Goal: Check status: Check status

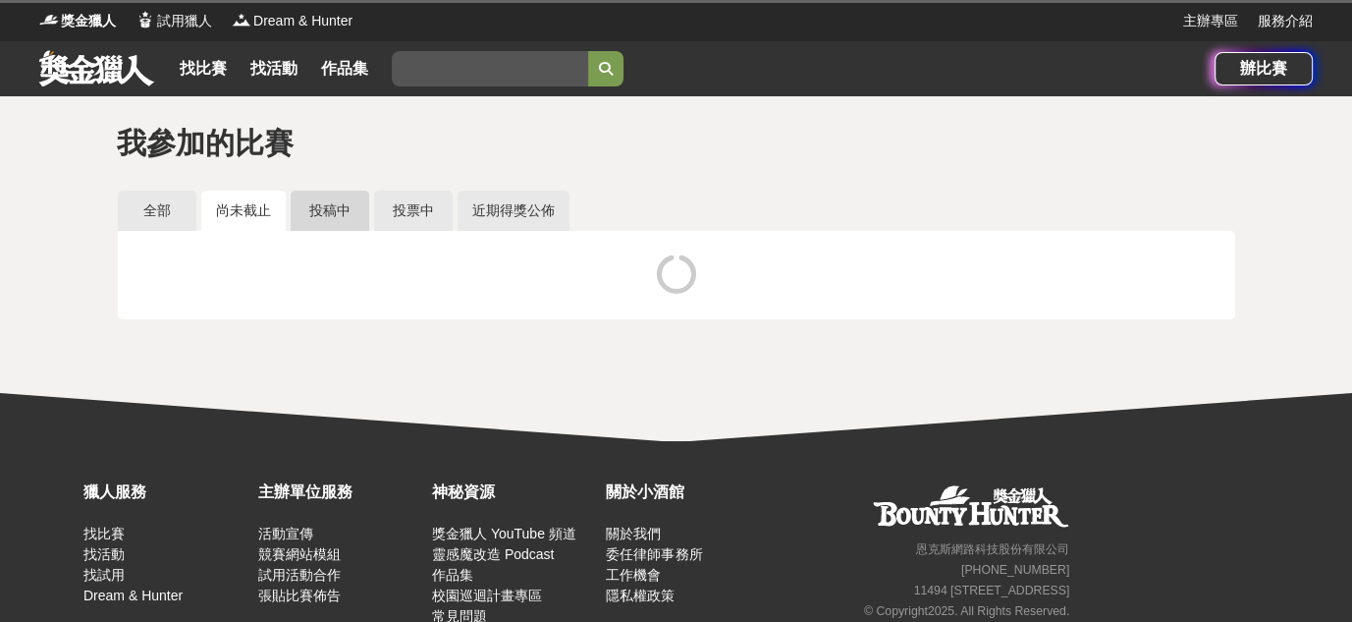
click at [347, 220] on link "投稿中" at bounding box center [330, 211] width 79 height 40
click at [521, 202] on link "近期得獎公佈" at bounding box center [514, 211] width 112 height 40
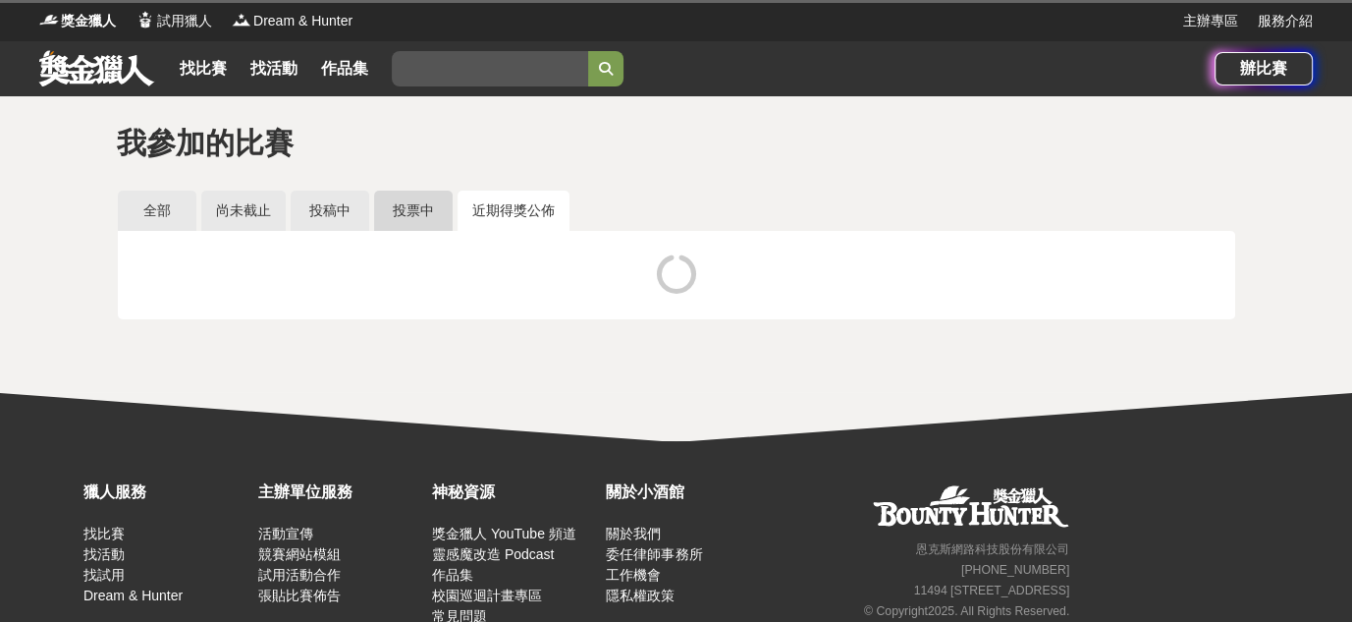
click at [394, 209] on link "投票中" at bounding box center [413, 211] width 79 height 40
click at [471, 213] on link "近期得獎公佈" at bounding box center [514, 211] width 112 height 40
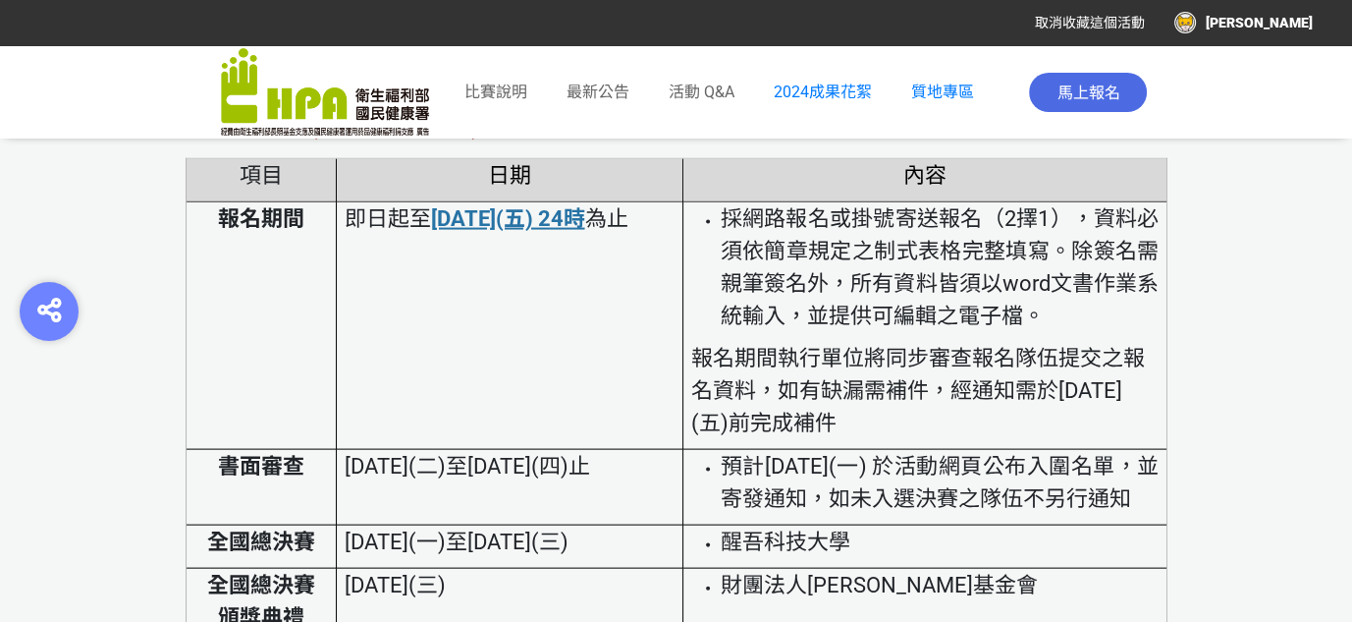
scroll to position [3928, 0]
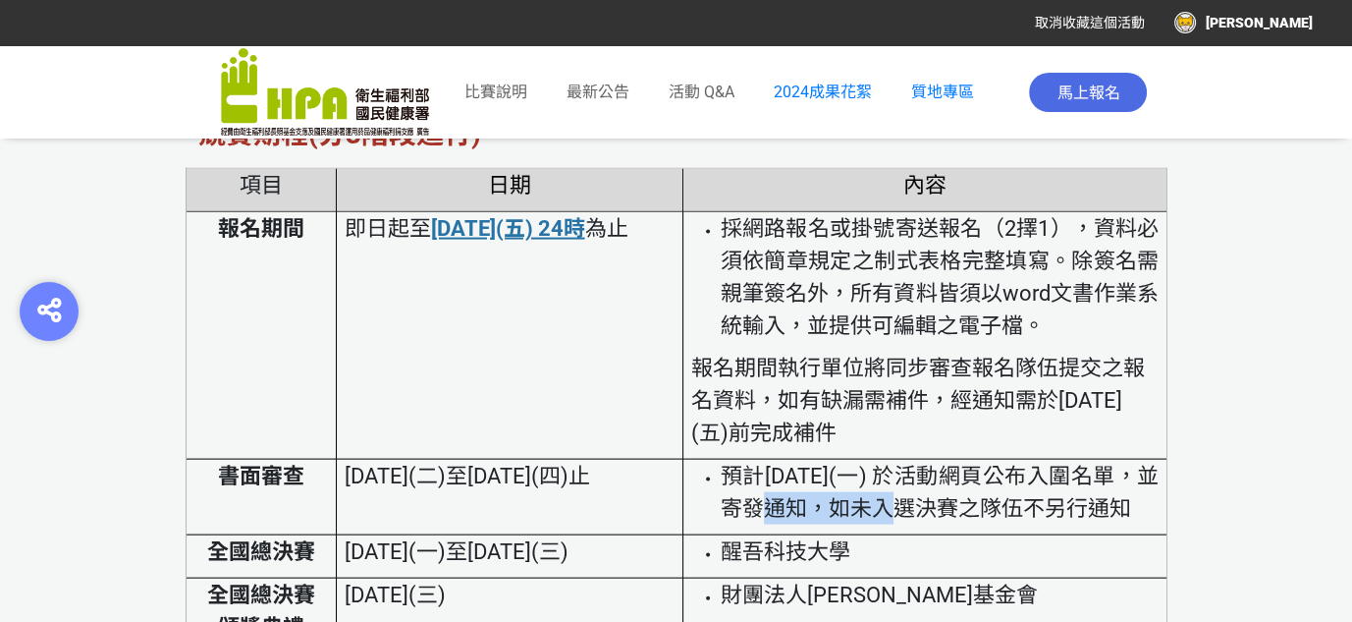
drag, startPoint x: 774, startPoint y: 504, endPoint x: 889, endPoint y: 499, distance: 115.0
click at [889, 499] on span "預計[DATE](一) 於活動網頁公布入圍名單，並寄發通知，如未入選決賽之隊伍不另行通知" at bounding box center [940, 492] width 439 height 57
click at [977, 498] on span "預計[DATE](一) 於活動網頁公布入圍名單，並寄發通知，如未入選決賽之隊伍不另行通知" at bounding box center [940, 492] width 439 height 57
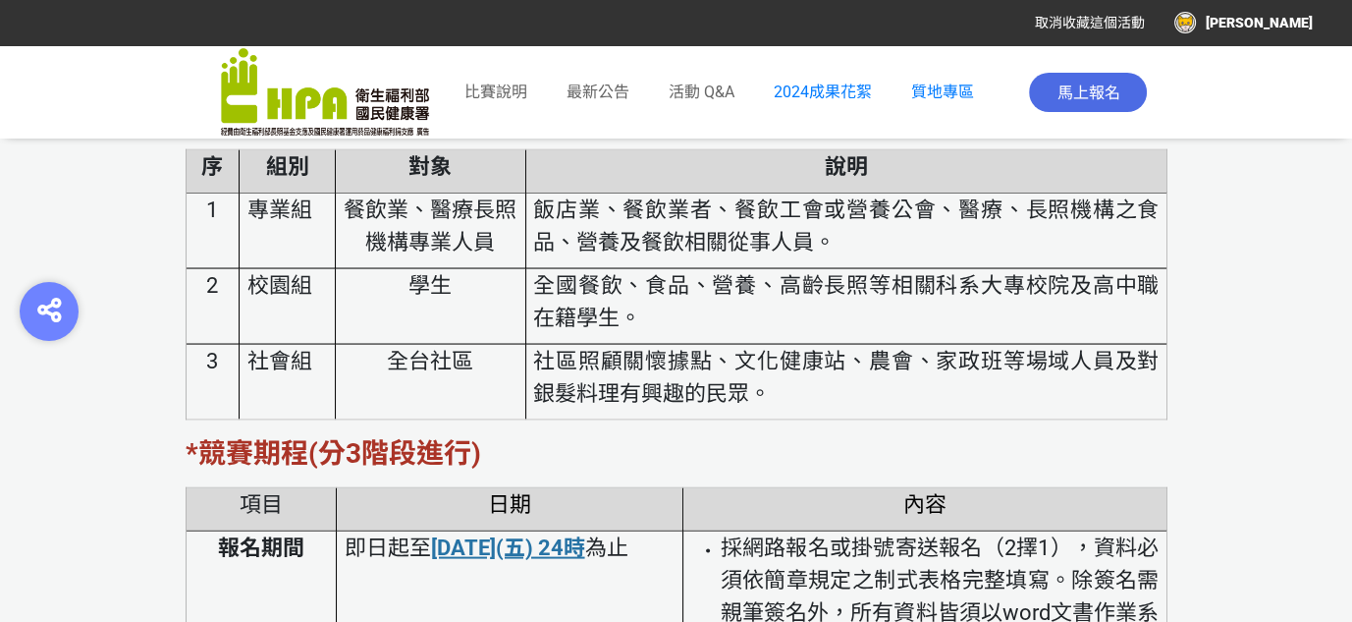
scroll to position [3535, 0]
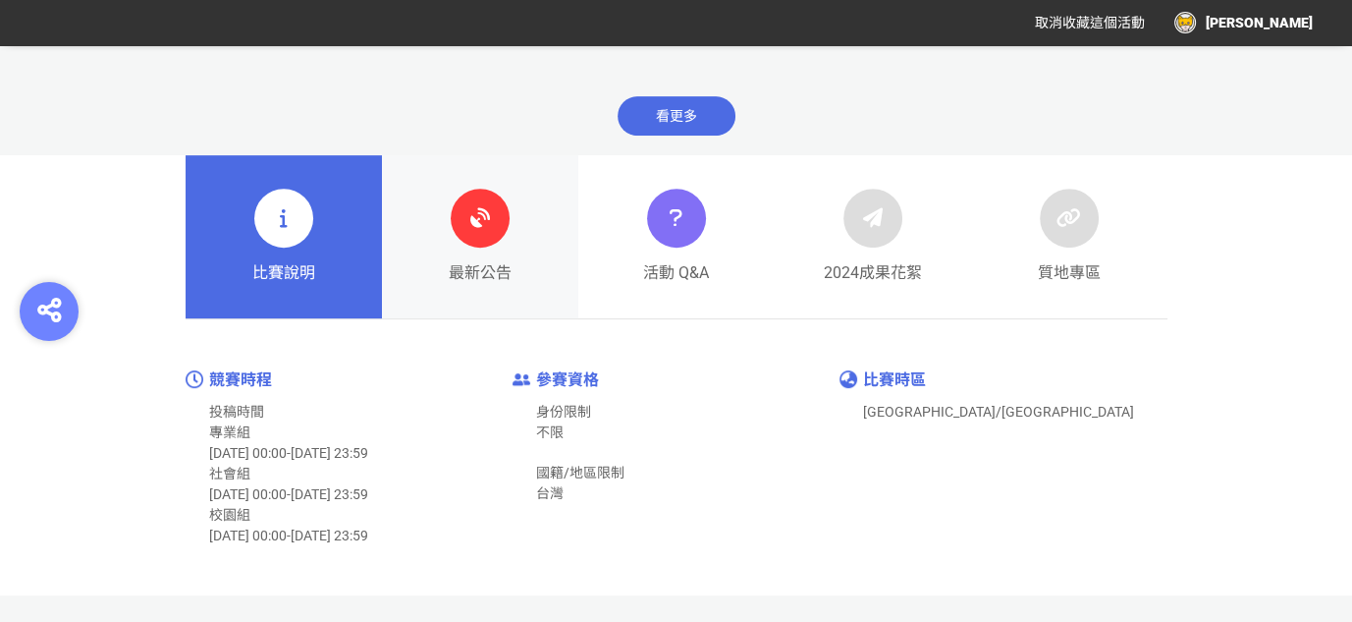
click at [475, 226] on icon at bounding box center [480, 217] width 35 height 35
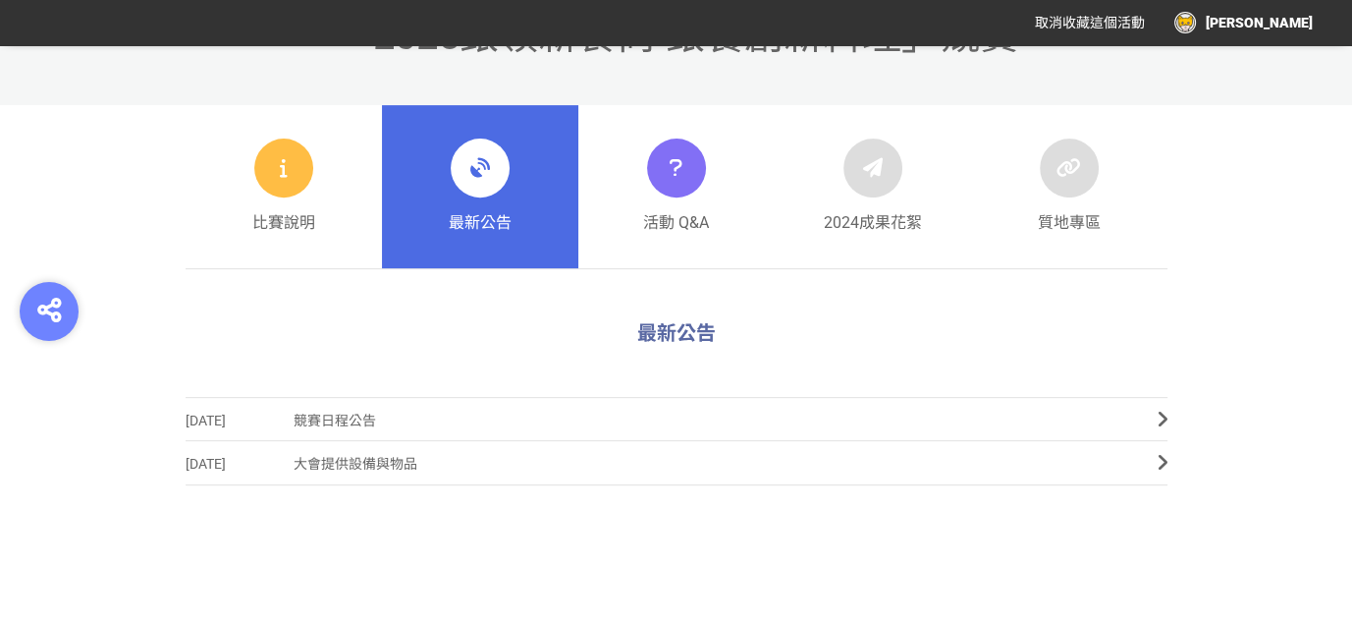
scroll to position [701, 0]
click at [271, 203] on div "比賽說明" at bounding box center [283, 187] width 63 height 96
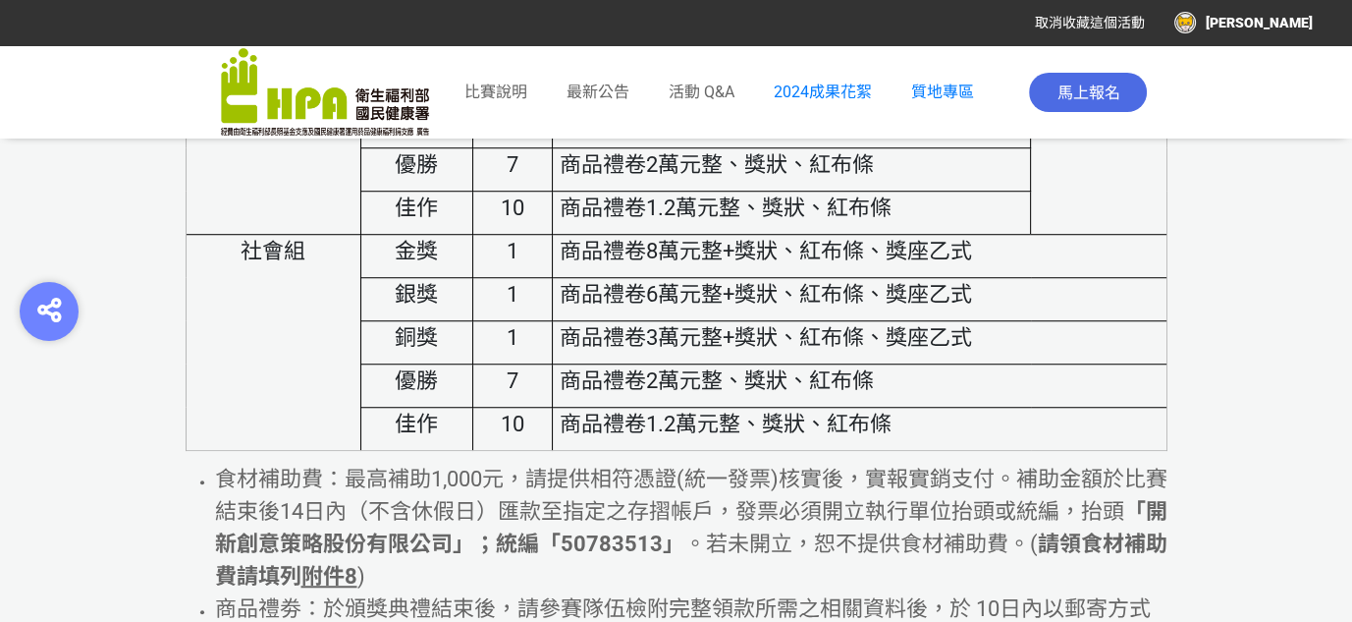
scroll to position [8544, 0]
